Goal: Task Accomplishment & Management: Complete application form

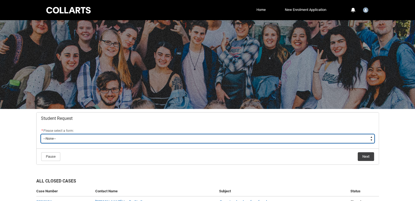
click at [128, 137] on select "--None-- Academic Transcript Application to Appeal Assignment Extension Change …" at bounding box center [207, 138] width 333 height 9
type lightning-select "Special_Consideration_Choice"
click at [41, 134] on select "--None-- Academic Transcript Application to Appeal Assignment Extension Change …" at bounding box center [207, 138] width 333 height 9
select select "Special_Consideration_Choice"
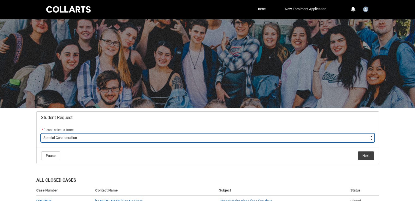
scroll to position [45, 0]
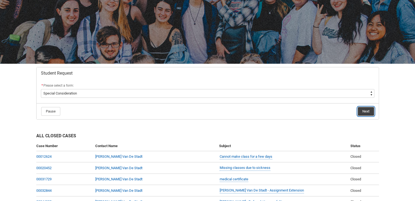
click at [362, 108] on button "Next" at bounding box center [365, 111] width 16 height 9
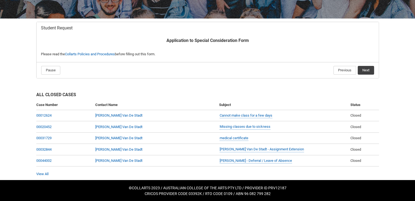
scroll to position [0, 0]
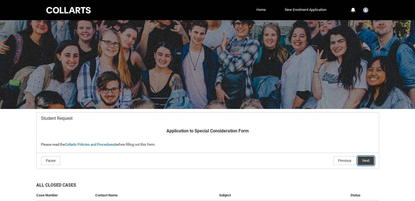
click at [366, 162] on button "Next" at bounding box center [365, 160] width 16 height 9
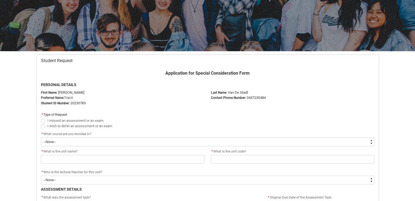
scroll to position [103, 0]
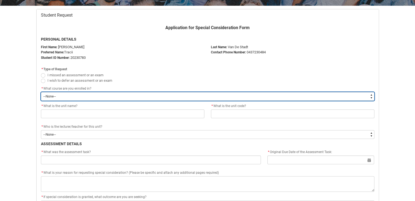
click at [109, 93] on select "--None-- Bachelor of Music Performance V2" at bounding box center [207, 96] width 333 height 9
type lightning-select "recordPicklist_ProgramEnrollment.a0jOZ000003NgKzYAK"
click at [41, 92] on select "--None-- Bachelor of Music Performance V2" at bounding box center [207, 96] width 333 height 9
select select "recordPicklist_ProgramEnrollment.a0jOZ000003NgKzYAK"
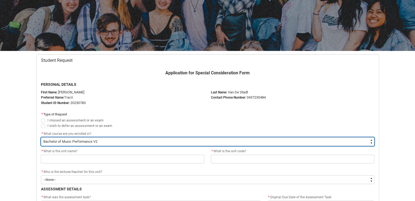
scroll to position [58, 0]
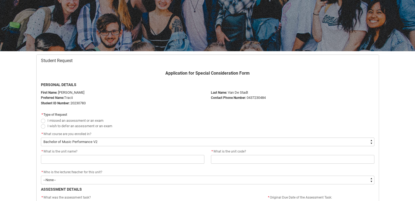
click at [41, 119] on span "Redu_Student_Request flow" at bounding box center [43, 121] width 4 height 4
click at [41, 118] on input "I missed an assessment or an exam" at bounding box center [41, 117] width 0 height 0
radio input "true"
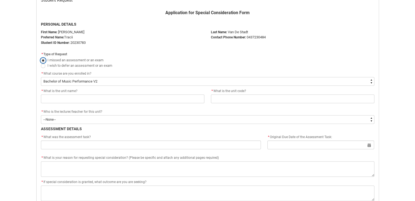
scroll to position [149, 0]
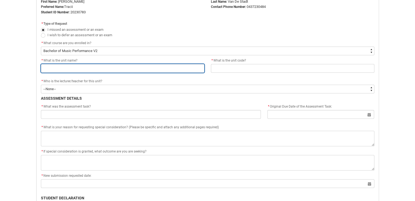
click at [73, 67] on input "Redu_Student_Request flow" at bounding box center [122, 68] width 163 height 9
type lightning-primitive-input-simple "m"
type input "m"
type lightning-primitive-input-simple "mu"
type input "mu"
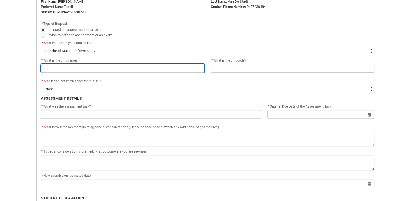
type lightning-primitive-input-simple "mup"
type input "mup"
type lightning-primitive-input-simple "mu"
type input "mu"
type lightning-primitive-input-simple "m"
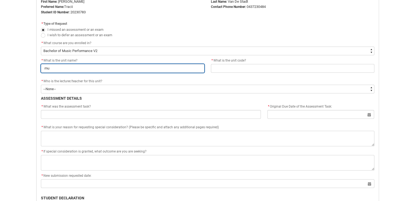
type input "m"
type lightning-primitive-input-simple "M"
type input "M"
type lightning-primitive-input-simple "MU"
type input "MU"
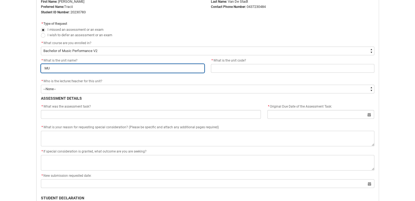
type lightning-primitive-input-simple "MUP"
type input "MUP"
type lightning-primitive-input-simple "MUPT"
type input "MUPT"
type lightning-primitive-input-simple "MUPTA"
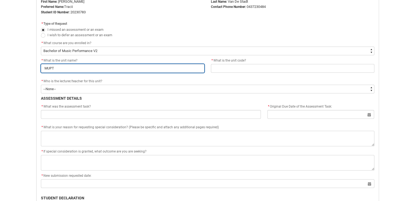
type input "MUPTA"
type lightning-primitive-input-simple "MUPTAS"
type input "MUPTAS"
type lightning-primitive-input-simple "MUPTAS2"
type input "MUPTAS2"
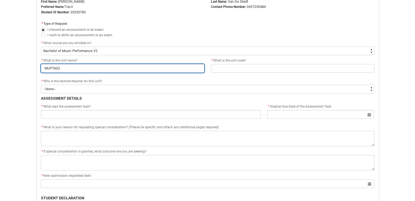
type lightning-primitive-input-simple "MUPTAS"
type input "MUPTAS"
type lightning-primitive-input-simple "MUPTA"
type input "MUPTA"
type lightning-primitive-input-simple "MUPT"
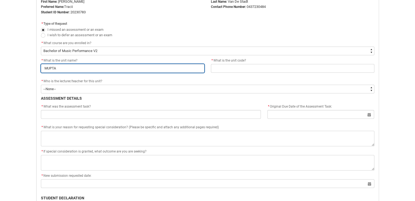
type input "MUPT"
type lightning-primitive-input-simple "MUP"
type input "MUP"
type lightning-primitive-input-simple "MU"
type input "MU"
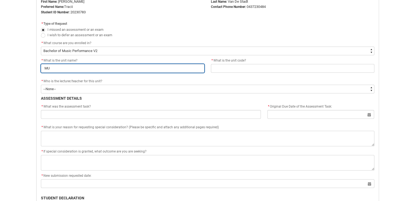
type lightning-primitive-input-simple "M"
type input "M"
type lightning-primitive-input-simple "t"
type input "t"
type lightning-primitive-input-simple "th"
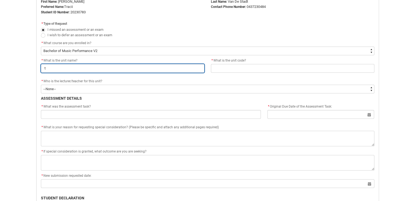
type input "th"
type lightning-primitive-input-simple "the"
type input "the"
type lightning-primitive-input-simple "theo"
type input "theo"
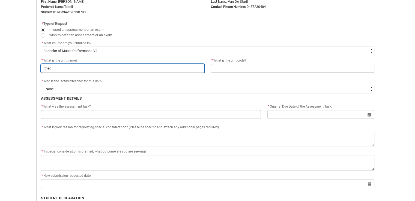
type lightning-primitive-input-simple "theor"
type input "theor"
type lightning-primitive-input-simple "theory"
type input "theory"
type lightning-primitive-input-simple "theory"
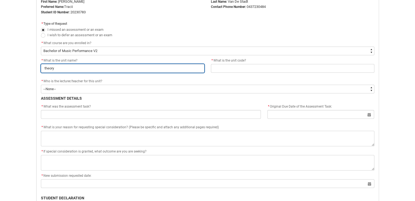
type input "theory"
type lightning-primitive-input-simple "theory a"
type input "theory a"
type lightning-primitive-input-simple "theory aq"
type input "theory aq"
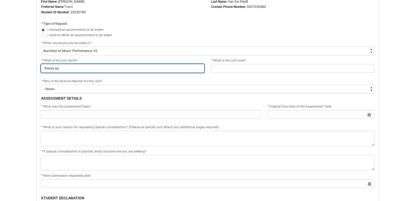
type lightning-primitive-input-simple "theory a"
type input "theory a"
type lightning-primitive-input-simple "theory an"
type input "theory an"
type lightning-primitive-input-simple "theory and"
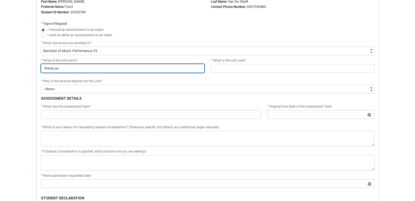
type input "theory and"
type lightning-primitive-input-simple "theory and"
type input "theory and"
type lightning-primitive-input-simple "theory and a"
type input "theory and a"
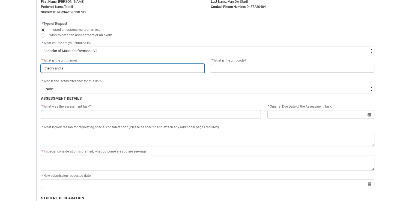
type lightning-primitive-input-simple "theory and au"
type input "theory and au"
type lightning-primitive-input-simple "theory and aur"
type input "theory and aur"
type lightning-primitive-input-simple "theory and aura"
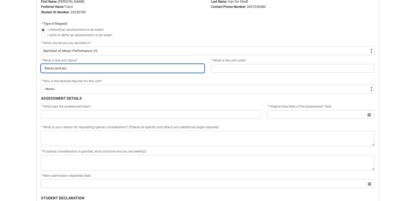
type input "theory and aura"
type lightning-primitive-input-simple "theory and aural"
type input "theory and aural"
type lightning-primitive-input-simple "theory and aural"
type input "theory and aural"
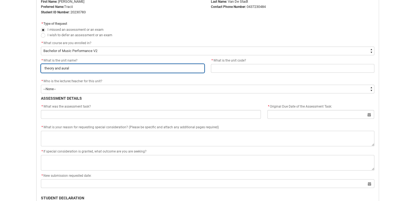
type lightning-primitive-input-simple "theory and aural s"
type input "theory and aural s"
type lightning-primitive-input-simple "theory and aural st"
type input "theory and aural st"
type lightning-primitive-input-simple "theory and aural stu"
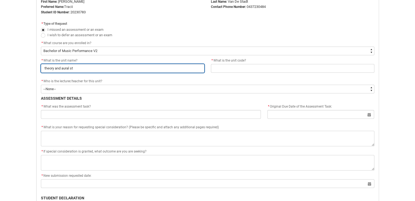
type input "theory and aural stu"
type lightning-primitive-input-simple "theory and aural stud"
type input "theory and aural stud"
type lightning-primitive-input-simple "theory and aural studi"
type input "theory and aural studi"
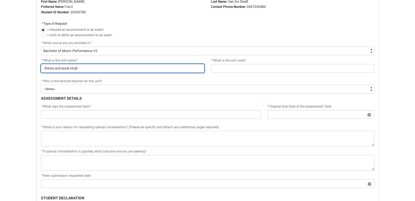
type lightning-primitive-input-simple "theory and aural studie"
type input "theory and aural studie"
type lightning-primitive-input-simple "theory and aural studies"
type input "theory and aural studies"
type lightning-primitive-input-simple "theory and aural studies"
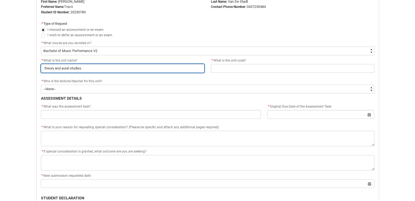
type input "theory and aural studies"
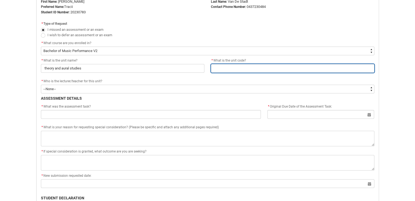
click at [221, 67] on input "Redu_Student_Request flow" at bounding box center [292, 68] width 163 height 9
type lightning-primitive-input-simple "M"
type input "M"
type lightning-primitive-input-simple "MU"
type input "MU"
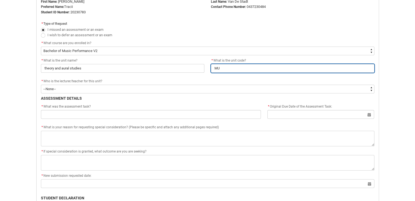
type lightning-primitive-input-simple "MUP"
type input "MUP"
type lightning-primitive-input-simple "MUPT"
type input "MUPT"
type lightning-primitive-input-simple "MUPTA"
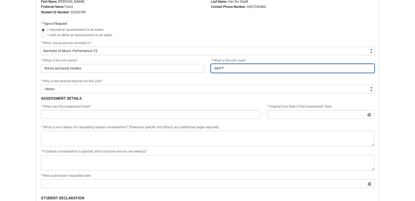
type input "MUPTA"
type lightning-primitive-input-simple "MUPTAS"
type input "MUPTAS"
type lightning-primitive-input-simple "MUPTAS2"
type input "MUPTAS2"
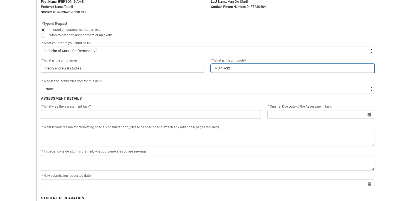
type lightning-primitive-input-simple "MUPTAS2"
type input "MUPTAS2"
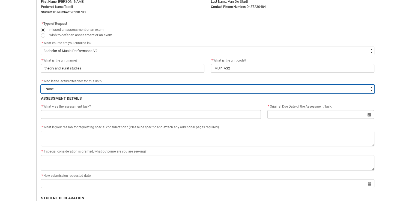
click at [106, 87] on select "--None-- [PERSON_NAME] [PERSON_NAME] [PERSON_NAME] [PERSON_NAME] [PERSON_NAME] …" at bounding box center [207, 89] width 333 height 9
type lightning-select "Faculty_NamefromAtoM.003I7000002LfMYIA0"
click at [41, 85] on select "--None-- [PERSON_NAME] [PERSON_NAME] [PERSON_NAME] [PERSON_NAME] [PERSON_NAME] …" at bounding box center [207, 89] width 333 height 9
select select "Faculty_NamefromAtoM.003I7000002LfMYIA0"
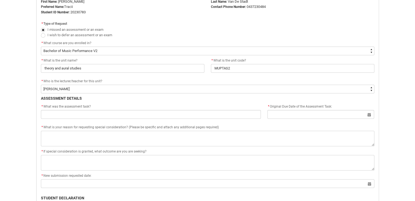
click at [152, 107] on div "* What was the assessment task?" at bounding box center [151, 107] width 220 height 7
click at [159, 119] on flowruntime-screen-field "* What was the assessment task?" at bounding box center [151, 112] width 227 height 17
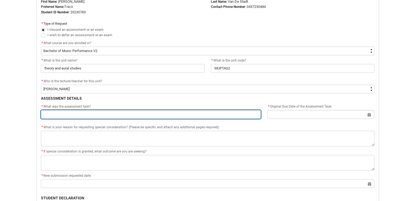
click at [162, 114] on input "Redu_Student_Request flow" at bounding box center [151, 114] width 220 height 9
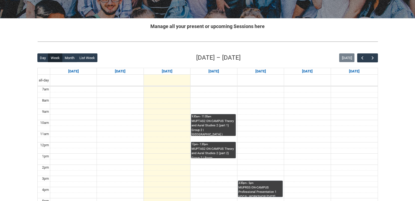
scroll to position [136, 0]
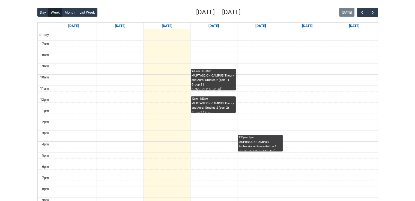
click at [212, 76] on div "MUPTAS2 ON-CAMPUS Theory and Aural Studies 2 (part 1) Group 2 | Room 104 (Welli…" at bounding box center [213, 82] width 44 height 17
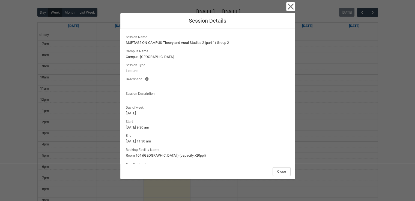
scroll to position [19, 0]
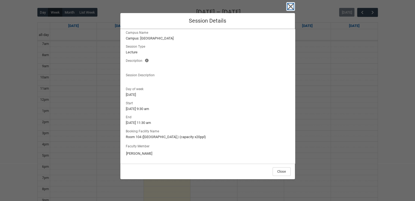
click at [291, 4] on icon "button" at bounding box center [290, 6] width 9 height 9
